Goal: Transaction & Acquisition: Subscribe to service/newsletter

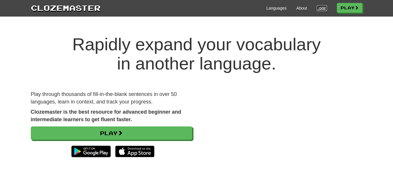
click at [323, 6] on link "Login" at bounding box center [322, 8] width 10 height 6
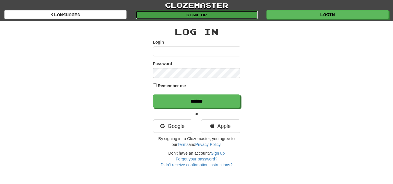
click at [197, 12] on link "Sign up" at bounding box center [197, 14] width 122 height 9
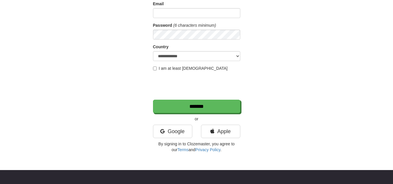
scroll to position [69, 0]
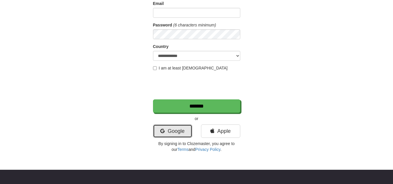
click at [171, 135] on link "Google" at bounding box center [172, 131] width 39 height 13
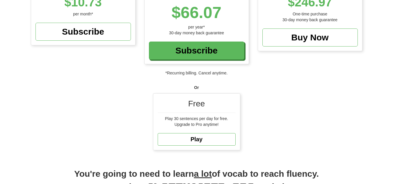
scroll to position [116, 0]
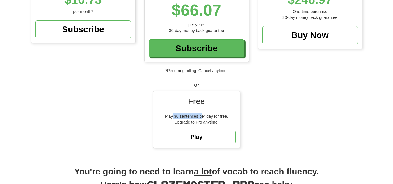
drag, startPoint x: 172, startPoint y: 117, endPoint x: 201, endPoint y: 115, distance: 29.2
click at [201, 115] on div "Play 30 sentences per day for free." at bounding box center [197, 116] width 78 height 6
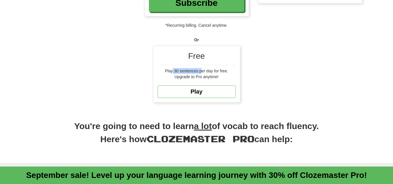
scroll to position [0, 0]
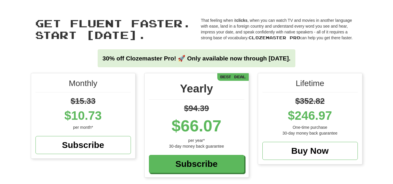
drag, startPoint x: 297, startPoint y: 118, endPoint x: 332, endPoint y: 120, distance: 35.0
click at [332, 120] on div "$246.97" at bounding box center [309, 115] width 95 height 17
